Goal: Task Accomplishment & Management: Manage account settings

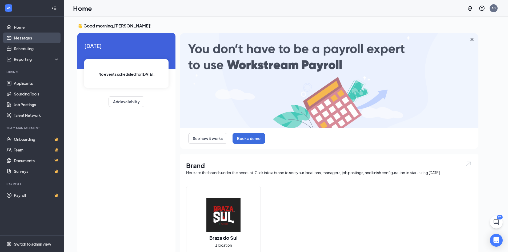
click at [31, 39] on link "Messages" at bounding box center [37, 38] width 46 height 11
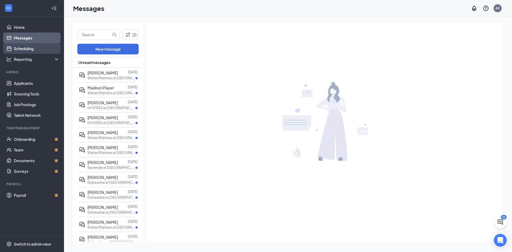
click at [33, 50] on link "Scheduling" at bounding box center [37, 48] width 46 height 11
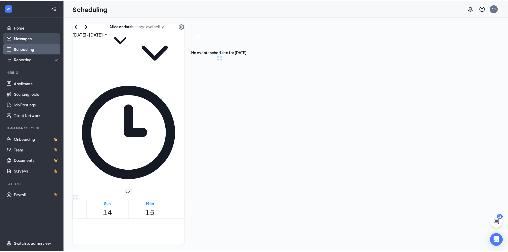
scroll to position [262, 0]
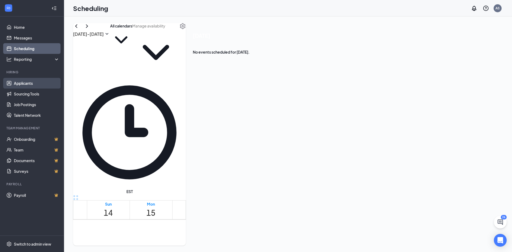
click at [26, 84] on link "Applicants" at bounding box center [37, 83] width 46 height 11
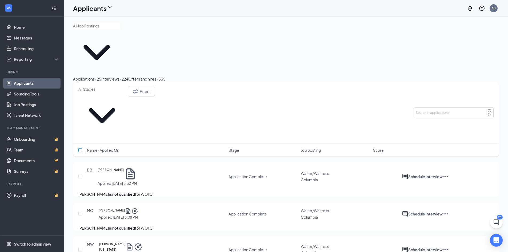
click at [80, 148] on input "checkbox" at bounding box center [80, 150] width 4 height 4
checkbox input "true"
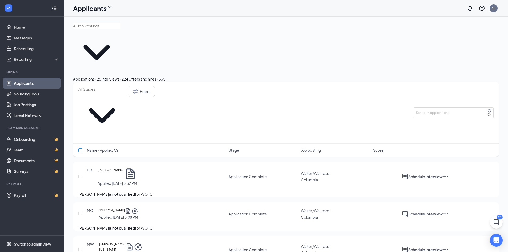
checkbox input "true"
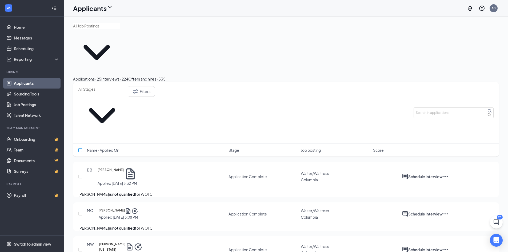
checkbox input "true"
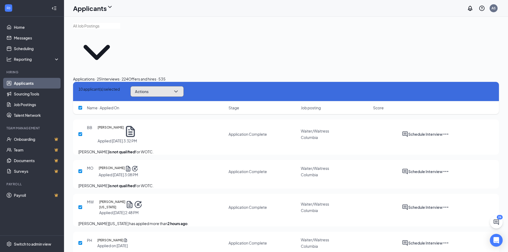
click at [174, 86] on button "Actions" at bounding box center [156, 91] width 53 height 11
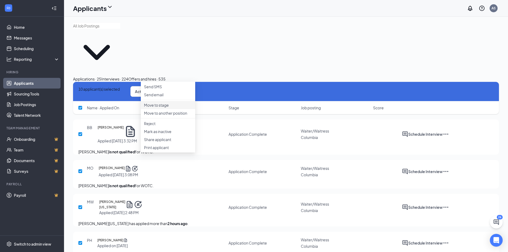
click at [160, 108] on p "Move to stage" at bounding box center [168, 104] width 48 height 5
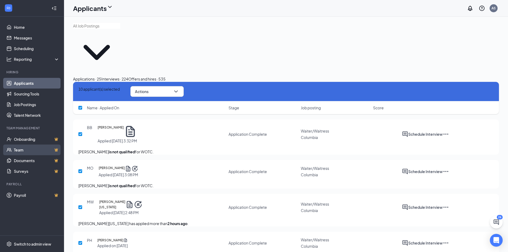
click at [22, 153] on link "Team" at bounding box center [37, 150] width 46 height 11
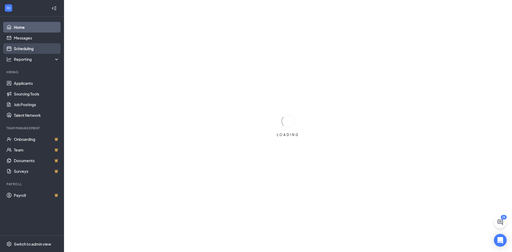
click at [39, 46] on link "Scheduling" at bounding box center [37, 48] width 46 height 11
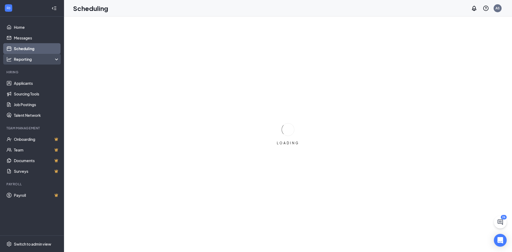
click at [57, 57] on div "Reporting" at bounding box center [37, 59] width 46 height 5
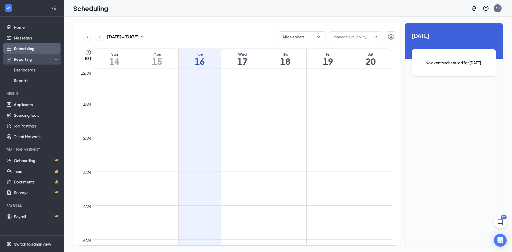
click at [57, 57] on div "Reporting" at bounding box center [37, 59] width 46 height 5
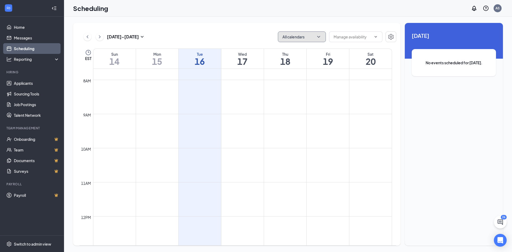
click at [302, 40] on button "All calendars" at bounding box center [302, 36] width 48 height 11
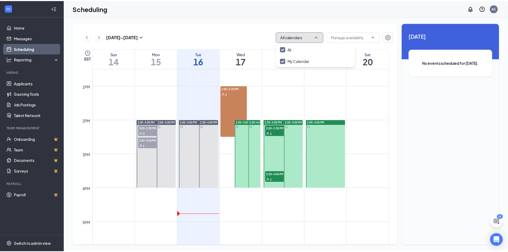
scroll to position [422, 0]
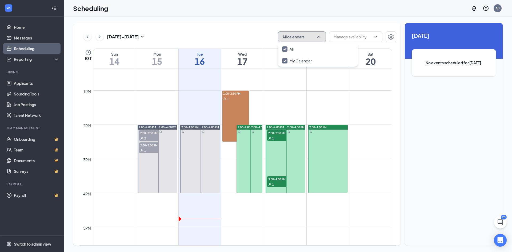
click at [230, 109] on div "1:00-2:30 PM 1" at bounding box center [235, 116] width 27 height 51
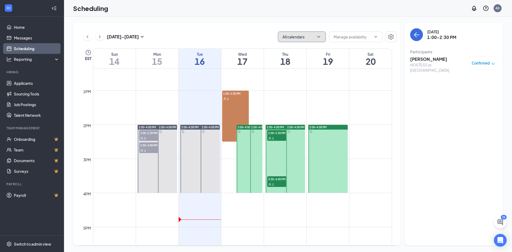
click at [252, 141] on div at bounding box center [256, 159] width 12 height 68
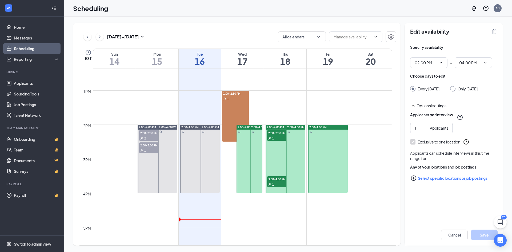
click at [430, 131] on div "Applicants" at bounding box center [439, 128] width 18 height 6
click at [379, 34] on span at bounding box center [355, 36] width 53 height 11
click at [386, 35] on div "All calendars" at bounding box center [337, 36] width 118 height 11
click at [390, 36] on icon "Settings" at bounding box center [391, 37] width 6 height 6
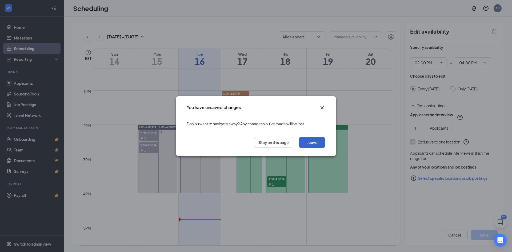
click at [307, 141] on button "Leave" at bounding box center [312, 142] width 27 height 11
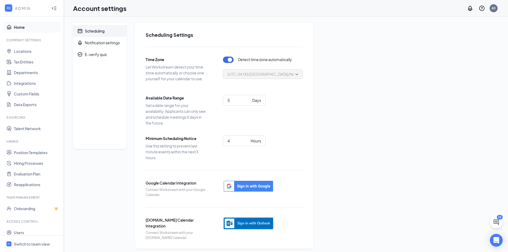
click at [14, 28] on link "Home" at bounding box center [37, 27] width 46 height 11
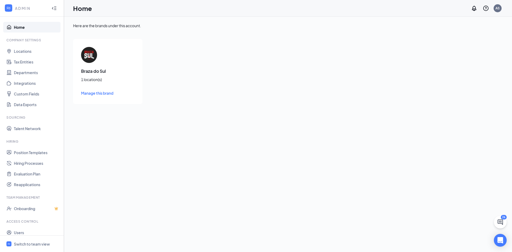
click at [103, 82] on div "1 location(s)" at bounding box center [107, 79] width 53 height 5
click at [98, 91] on span "Manage this brand" at bounding box center [97, 93] width 32 height 5
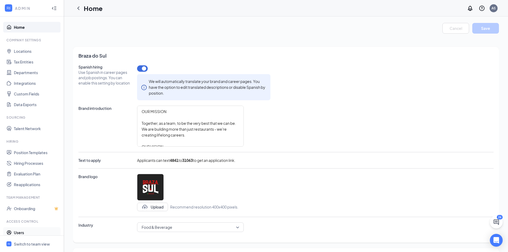
click at [22, 232] on link "Users" at bounding box center [37, 232] width 46 height 11
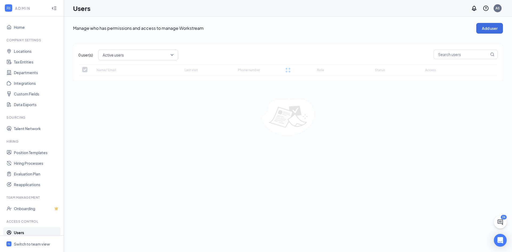
checkbox input "false"
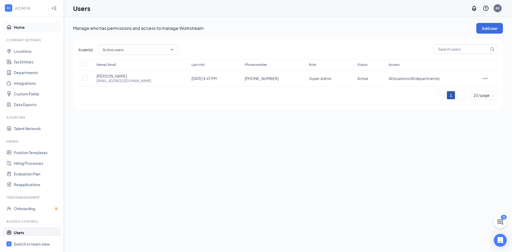
click at [18, 23] on link "Home" at bounding box center [37, 27] width 46 height 11
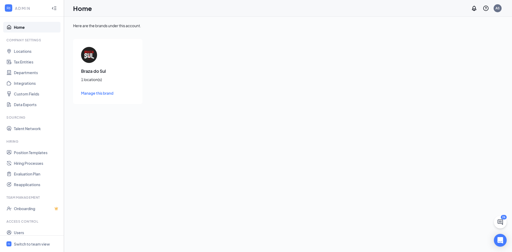
click at [21, 23] on link "Home" at bounding box center [37, 27] width 46 height 11
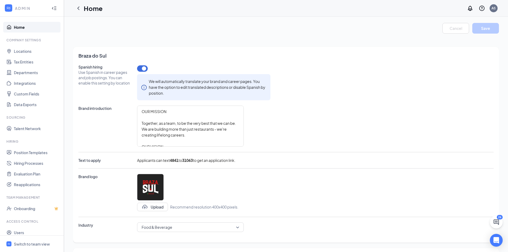
type textarea "OUR MISSION Together, as a team, to be the very best that we can be. We are bui…"
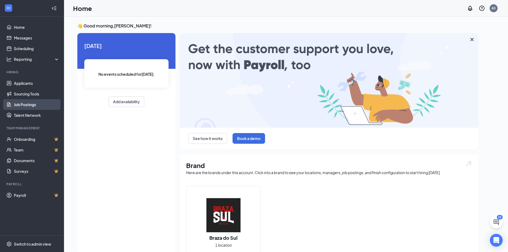
click at [33, 104] on link "Job Postings" at bounding box center [37, 104] width 46 height 11
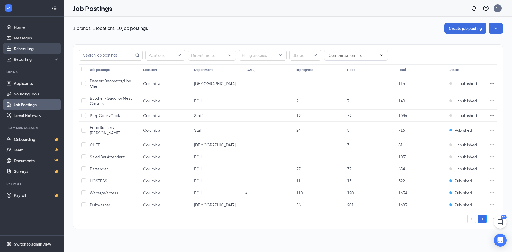
click at [31, 47] on link "Scheduling" at bounding box center [37, 48] width 46 height 11
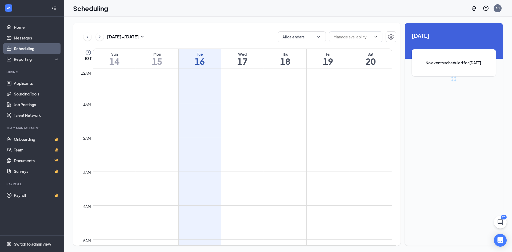
scroll to position [262, 0]
click at [294, 37] on button "All calendars" at bounding box center [302, 36] width 48 height 11
click at [364, 39] on input "text" at bounding box center [353, 37] width 38 height 6
click at [386, 35] on div "All calendars Delete all availability" at bounding box center [337, 36] width 118 height 11
click at [387, 35] on button "button" at bounding box center [391, 36] width 11 height 11
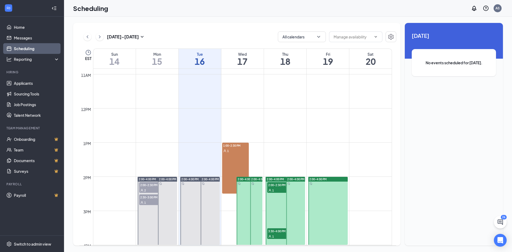
scroll to position [396, 0]
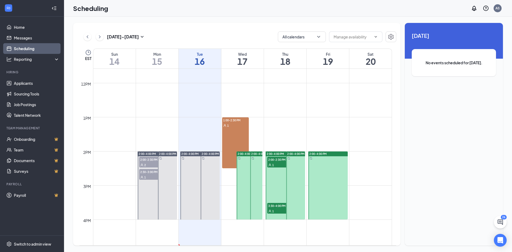
click at [200, 169] on div "2:00-4:00 PM" at bounding box center [210, 185] width 21 height 68
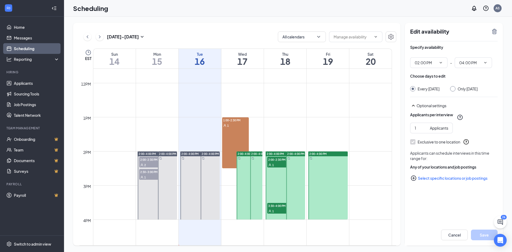
click at [193, 116] on td at bounding box center [242, 113] width 299 height 9
click at [155, 176] on div "1" at bounding box center [152, 177] width 27 height 5
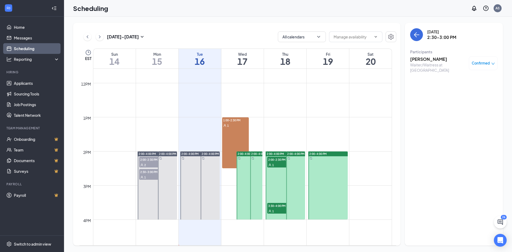
click at [149, 152] on span "2:00-4:00 PM" at bounding box center [147, 154] width 17 height 4
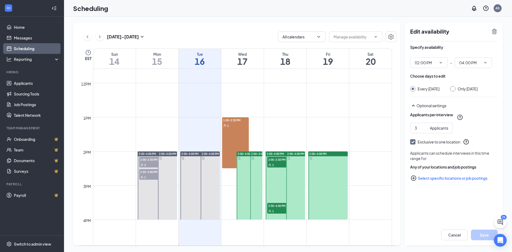
click at [170, 154] on span "2:00-4:00 PM" at bounding box center [167, 154] width 17 height 4
click at [425, 126] on input "2" at bounding box center [421, 128] width 13 height 6
type input "3"
click at [425, 126] on input "3" at bounding box center [421, 128] width 13 height 6
click at [149, 153] on span "2:00-4:00 PM" at bounding box center [147, 154] width 17 height 4
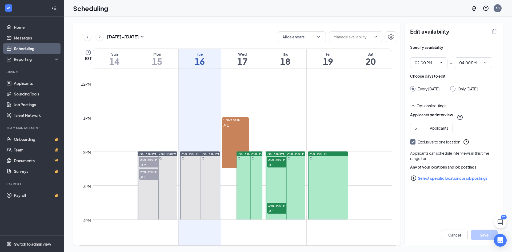
click at [170, 153] on span "2:00-4:00 PM" at bounding box center [167, 154] width 17 height 4
click at [424, 126] on input "2" at bounding box center [421, 128] width 13 height 6
type input "3"
click at [425, 126] on input "3" at bounding box center [421, 128] width 13 height 6
click at [481, 230] on button "Save" at bounding box center [484, 235] width 27 height 11
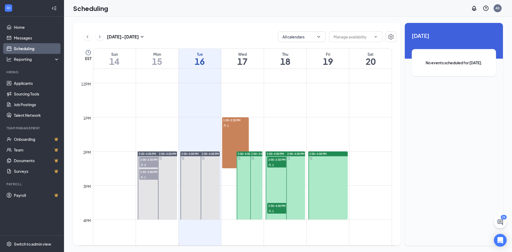
click at [182, 154] on span "2:00-4:00 PM" at bounding box center [189, 154] width 17 height 4
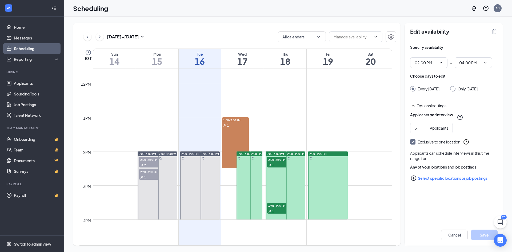
click at [210, 153] on span "2:00-4:00 PM" at bounding box center [210, 154] width 17 height 4
click at [425, 131] on input "2" at bounding box center [421, 128] width 13 height 6
type input "3"
click at [425, 131] on input "3" at bounding box center [421, 128] width 13 height 6
click at [477, 237] on button "Save" at bounding box center [484, 235] width 27 height 11
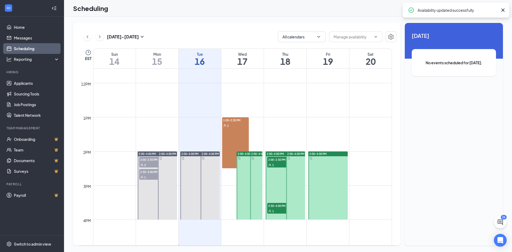
click at [243, 155] on span "2:00-4:00 PM" at bounding box center [246, 154] width 17 height 4
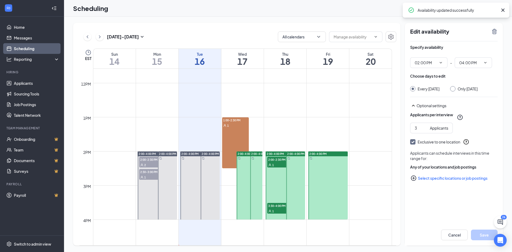
click at [260, 152] on div "2:00-4:00 PM" at bounding box center [256, 154] width 12 height 5
click at [426, 131] on input "2" at bounding box center [421, 128] width 13 height 6
type input "3"
click at [426, 131] on input "3" at bounding box center [421, 128] width 13 height 6
click at [482, 237] on button "Save" at bounding box center [484, 235] width 27 height 11
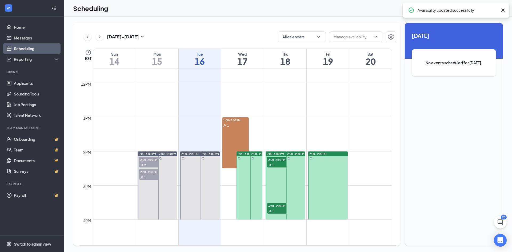
click at [296, 153] on span "2:00-4:00 PM" at bounding box center [295, 154] width 17 height 4
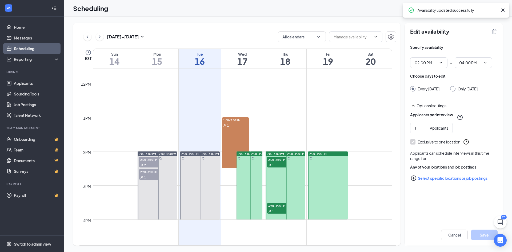
click at [261, 164] on div at bounding box center [256, 186] width 12 height 68
click at [289, 162] on div at bounding box center [295, 186] width 19 height 68
click at [425, 131] on input "2" at bounding box center [421, 128] width 13 height 6
type input "3"
click at [425, 131] on input "3" at bounding box center [421, 128] width 13 height 6
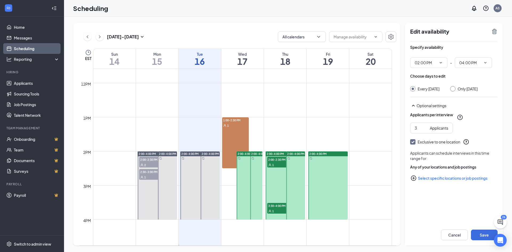
click at [479, 229] on div "Cancel Save" at bounding box center [454, 234] width 98 height 21
click at [480, 233] on button "Save" at bounding box center [484, 235] width 27 height 11
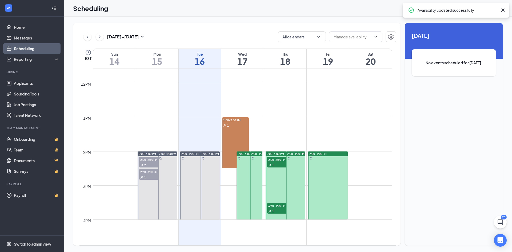
click at [317, 173] on div at bounding box center [327, 186] width 39 height 68
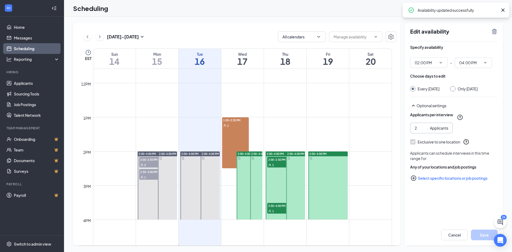
click at [426, 126] on input "2" at bounding box center [421, 128] width 13 height 6
type input "3"
click at [426, 126] on input "3" at bounding box center [421, 128] width 13 height 6
click at [479, 233] on button "Save" at bounding box center [484, 235] width 27 height 11
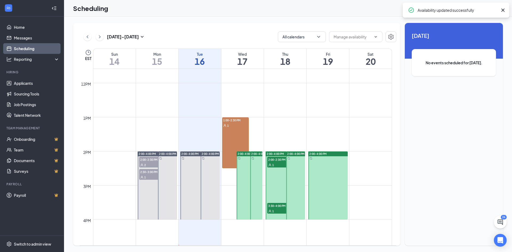
click at [298, 154] on span "2:00-4:00 PM" at bounding box center [295, 154] width 17 height 4
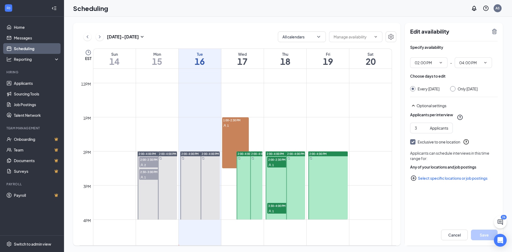
click at [281, 153] on span "2:00-4:00 PM" at bounding box center [275, 154] width 17 height 4
click at [296, 153] on span "2:00-4:00 PM" at bounding box center [295, 154] width 17 height 4
click at [261, 154] on span "2:00-4:00 PM" at bounding box center [259, 154] width 17 height 4
click at [243, 154] on span "2:00-4:00 PM" at bounding box center [246, 154] width 17 height 4
click at [322, 152] on span "2:00-4:00 PM" at bounding box center [318, 154] width 17 height 4
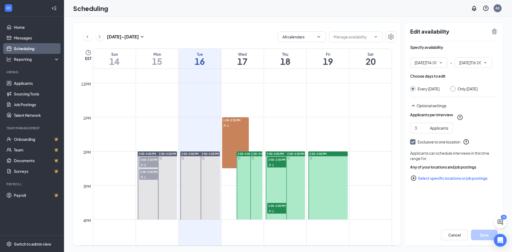
type input "02:00 PM"
type input "04:00 PM"
click at [248, 189] on div at bounding box center [250, 186] width 26 height 68
click at [244, 155] on span "2:00-4:00 PM" at bounding box center [246, 154] width 17 height 4
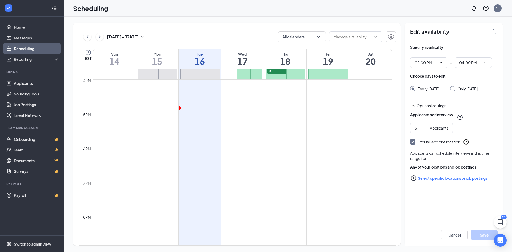
scroll to position [536, 0]
click at [31, 243] on div "Switch to admin view" at bounding box center [32, 243] width 37 height 5
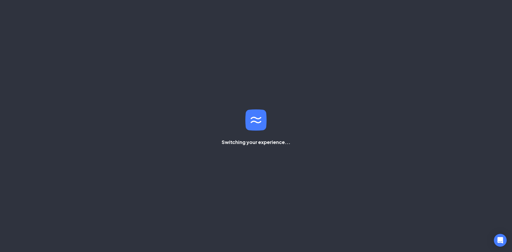
type input "02:00 PM"
type input "04:00 PM"
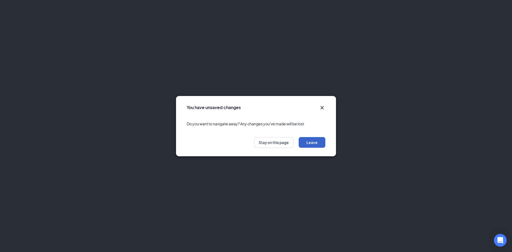
click at [313, 141] on button "Leave" at bounding box center [312, 142] width 27 height 11
